Goal: Task Accomplishment & Management: Manage account settings

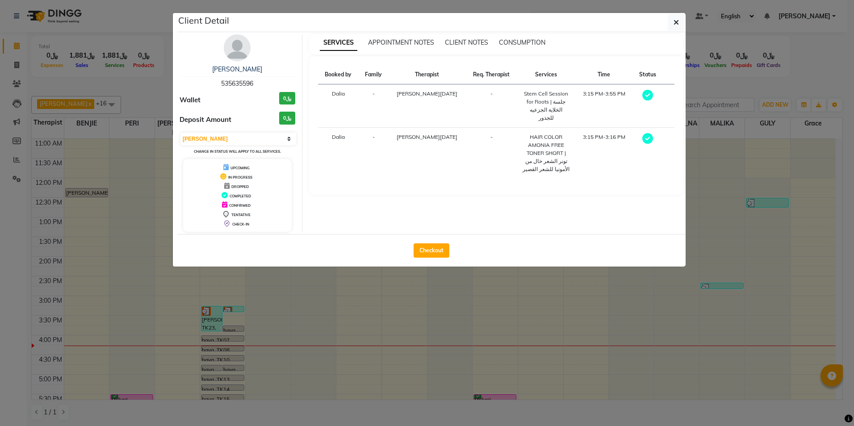
select select "3"
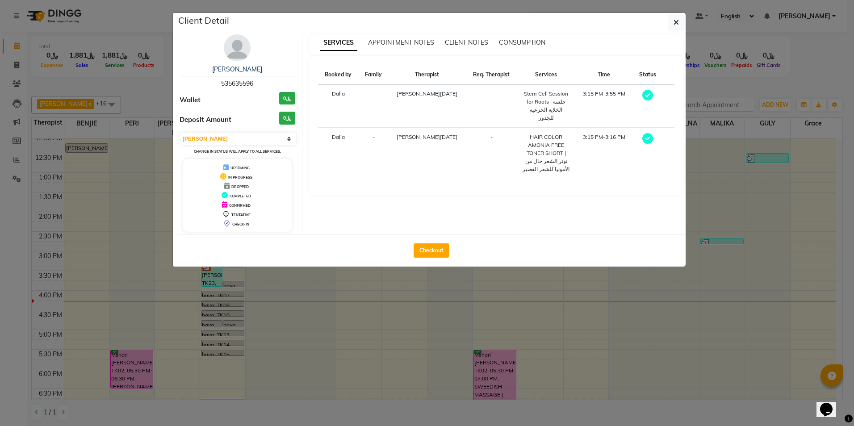
drag, startPoint x: 675, startPoint y: 23, endPoint x: 672, endPoint y: 27, distance: 5.5
click at [675, 23] on icon "button" at bounding box center [676, 22] width 5 height 7
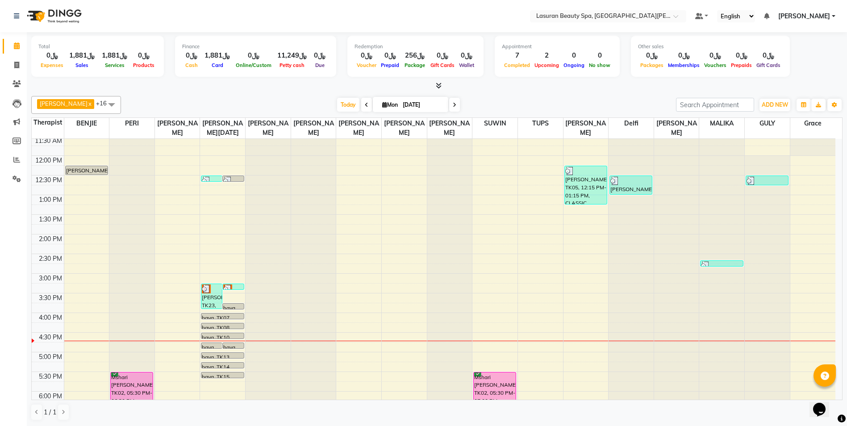
scroll to position [171, 0]
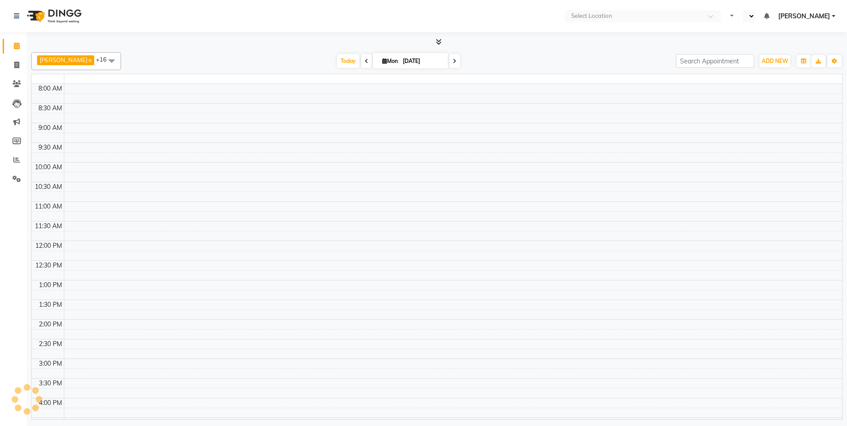
select select "en"
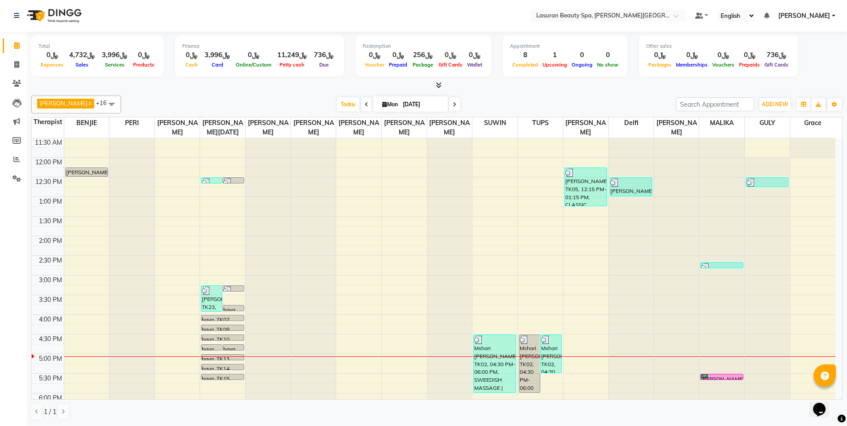
scroll to position [45, 0]
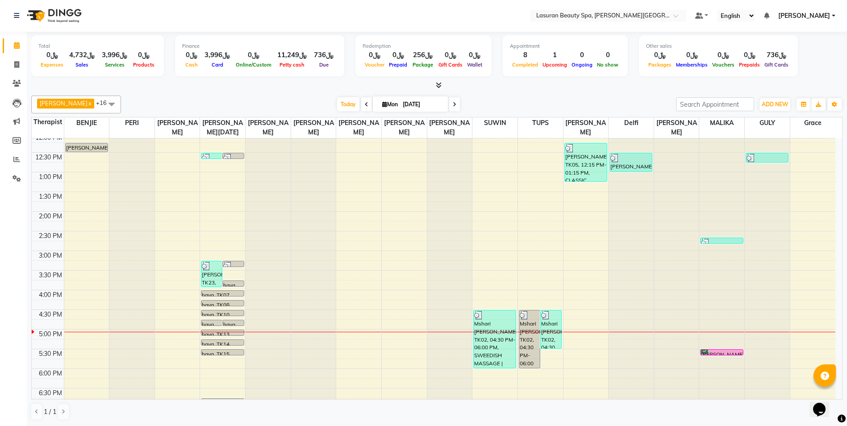
click at [450, 103] on span at bounding box center [454, 104] width 11 height 14
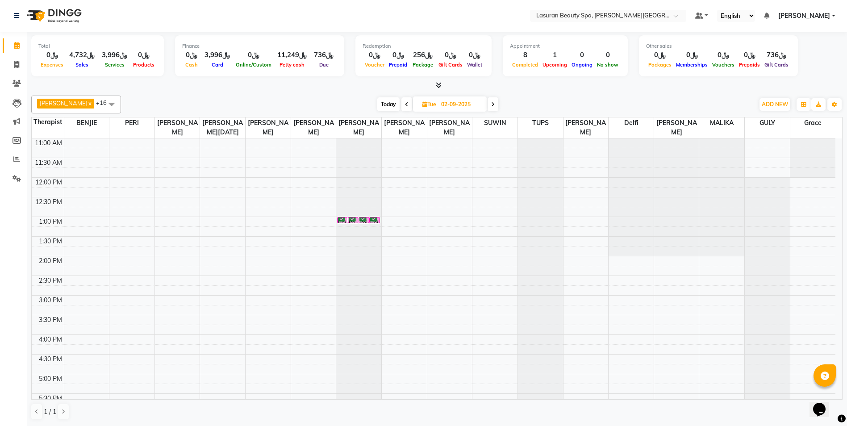
scroll to position [0, 0]
click at [407, 104] on icon at bounding box center [407, 104] width 4 height 5
type input "[DATE]"
